Goal: Information Seeking & Learning: Learn about a topic

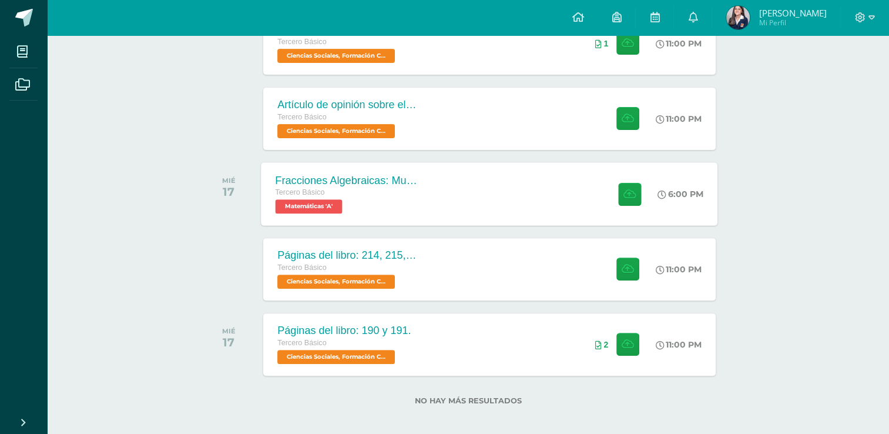
scroll to position [379, 0]
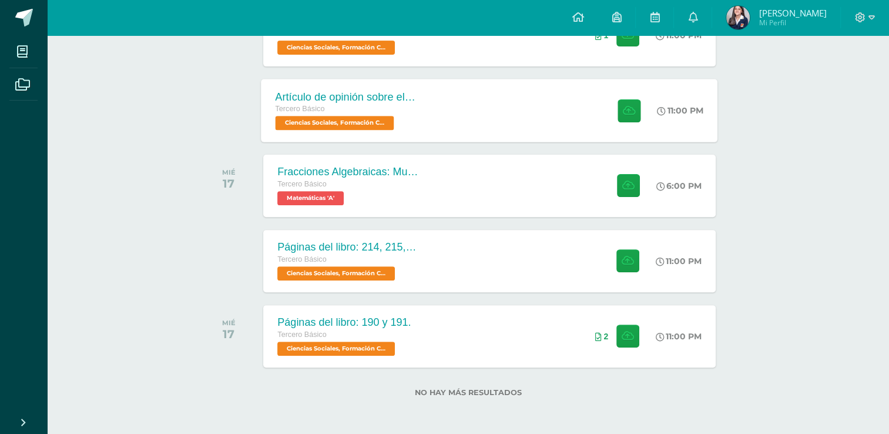
click at [395, 112] on div "Tercero Básico" at bounding box center [347, 109] width 142 height 13
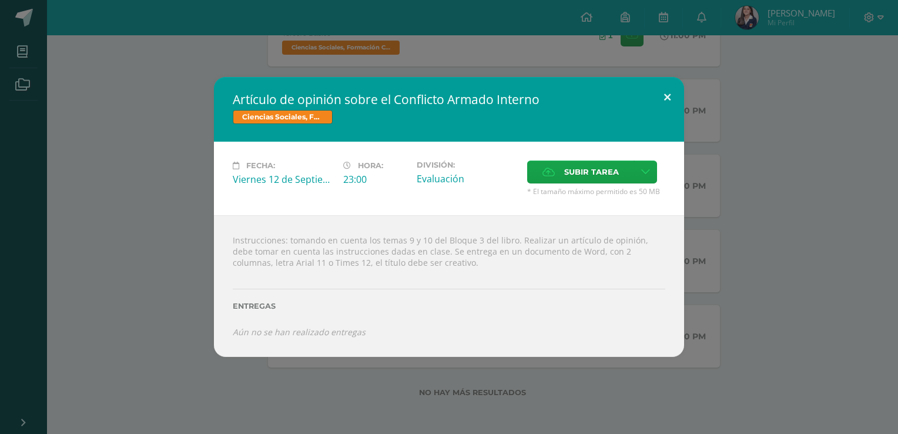
click at [664, 101] on button at bounding box center [668, 97] width 34 height 40
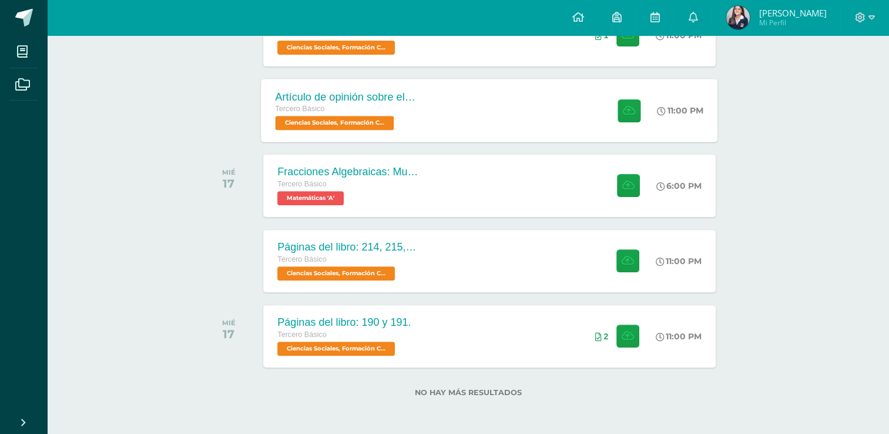
click at [558, 120] on div "Artículo de opinión sobre el Conflicto Armado Interno Tercero Básico Ciencias S…" at bounding box center [490, 110] width 457 height 63
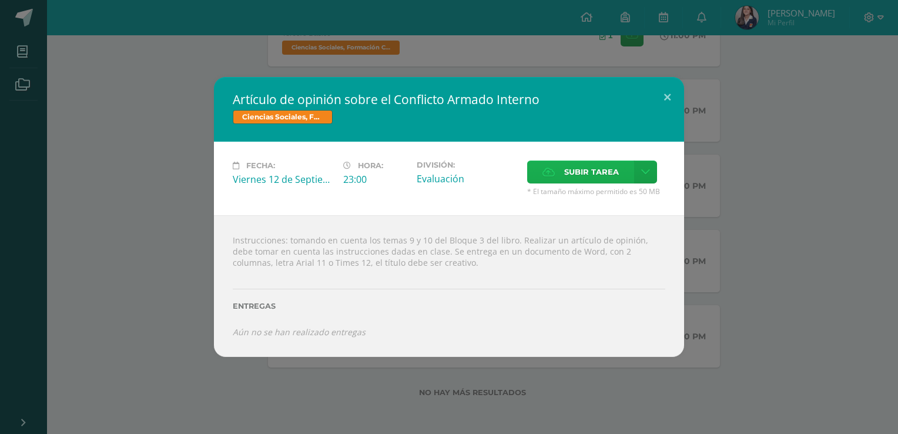
click at [600, 173] on span "Subir tarea" at bounding box center [591, 172] width 55 height 22
click at [0, 0] on input "Subir tarea" at bounding box center [0, 0] width 0 height 0
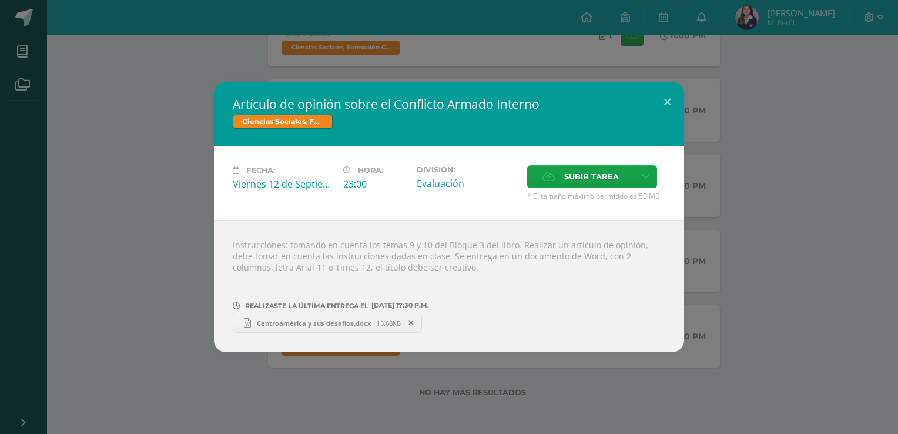
drag, startPoint x: 466, startPoint y: 364, endPoint x: 482, endPoint y: 364, distance: 16.5
click at [468, 364] on div "Artículo de opinión sobre el Conflicto Armado Interno Ciencias Sociales, Formac…" at bounding box center [449, 217] width 898 height 434
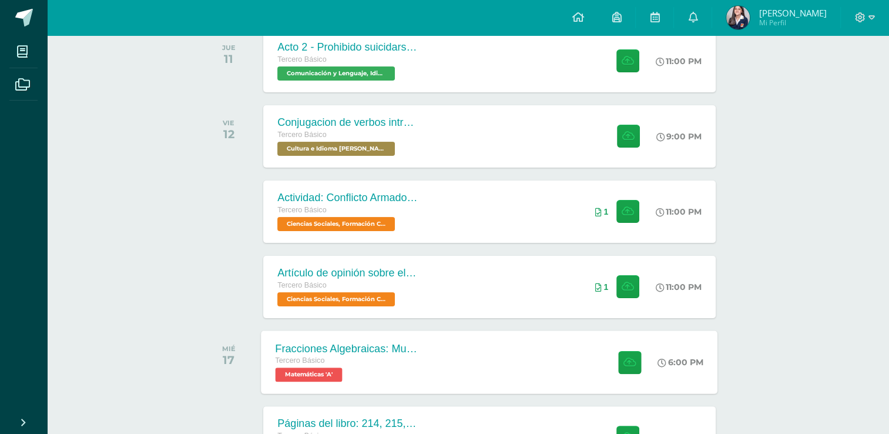
scroll to position [143, 0]
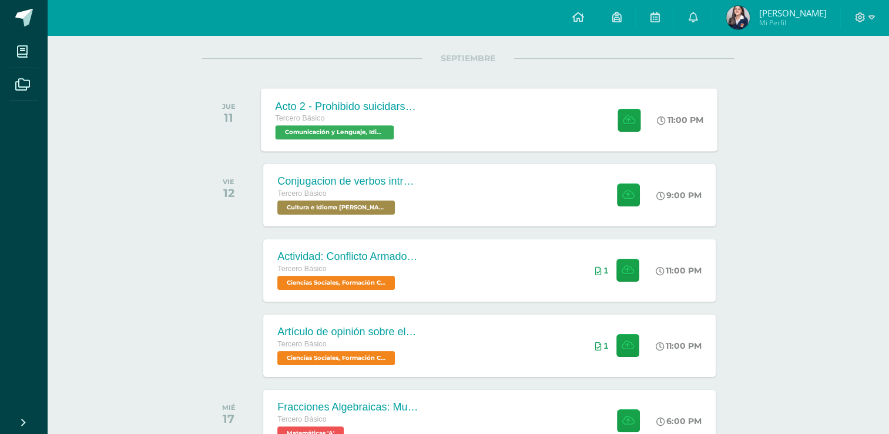
click at [499, 126] on div "Acto 2 - Prohibido suicidarse en primavera Tercero Básico Comunicación y Lengua…" at bounding box center [490, 119] width 457 height 63
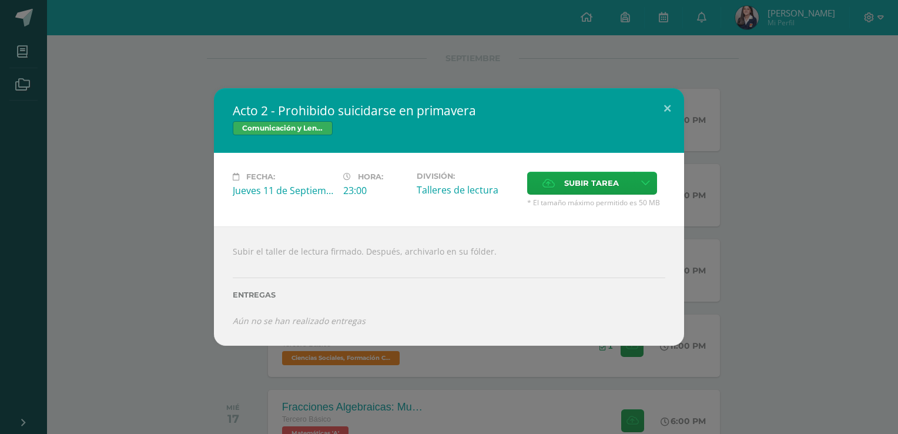
click at [95, 210] on div "Acto 2 - Prohibido suicidarse en primavera Comunicación y Lenguaje, Idioma Espa…" at bounding box center [449, 216] width 889 height 257
